Goal: Transaction & Acquisition: Purchase product/service

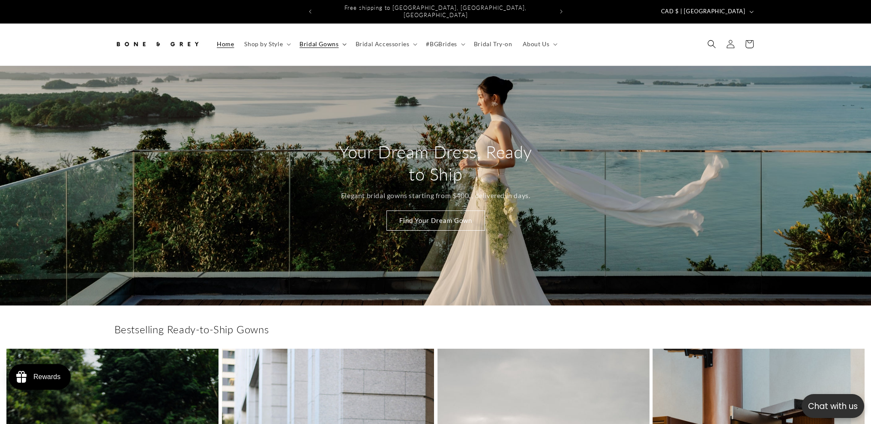
click at [326, 45] on summary "Bridal Gowns" at bounding box center [322, 44] width 56 height 18
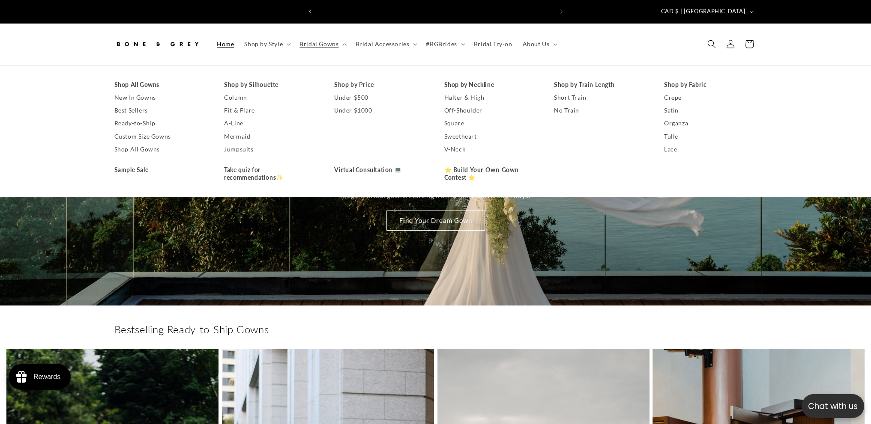
scroll to position [0, 471]
click at [362, 91] on link "Under $500" at bounding box center [380, 97] width 93 height 13
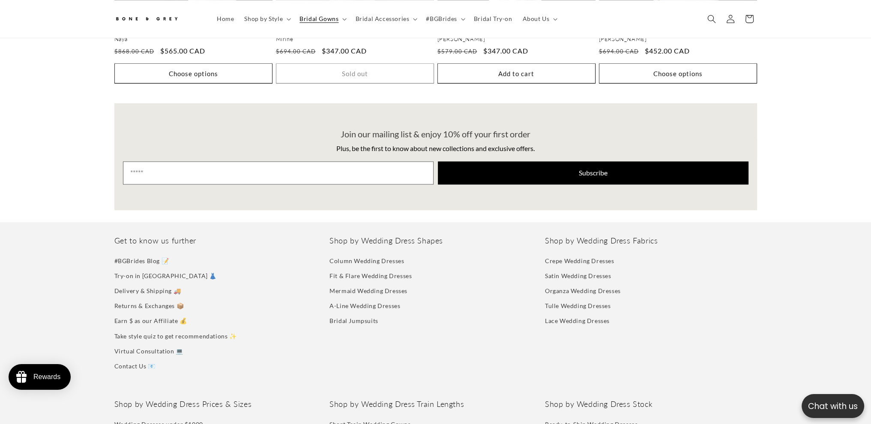
scroll to position [0, 471]
